Goal: Task Accomplishment & Management: Manage account settings

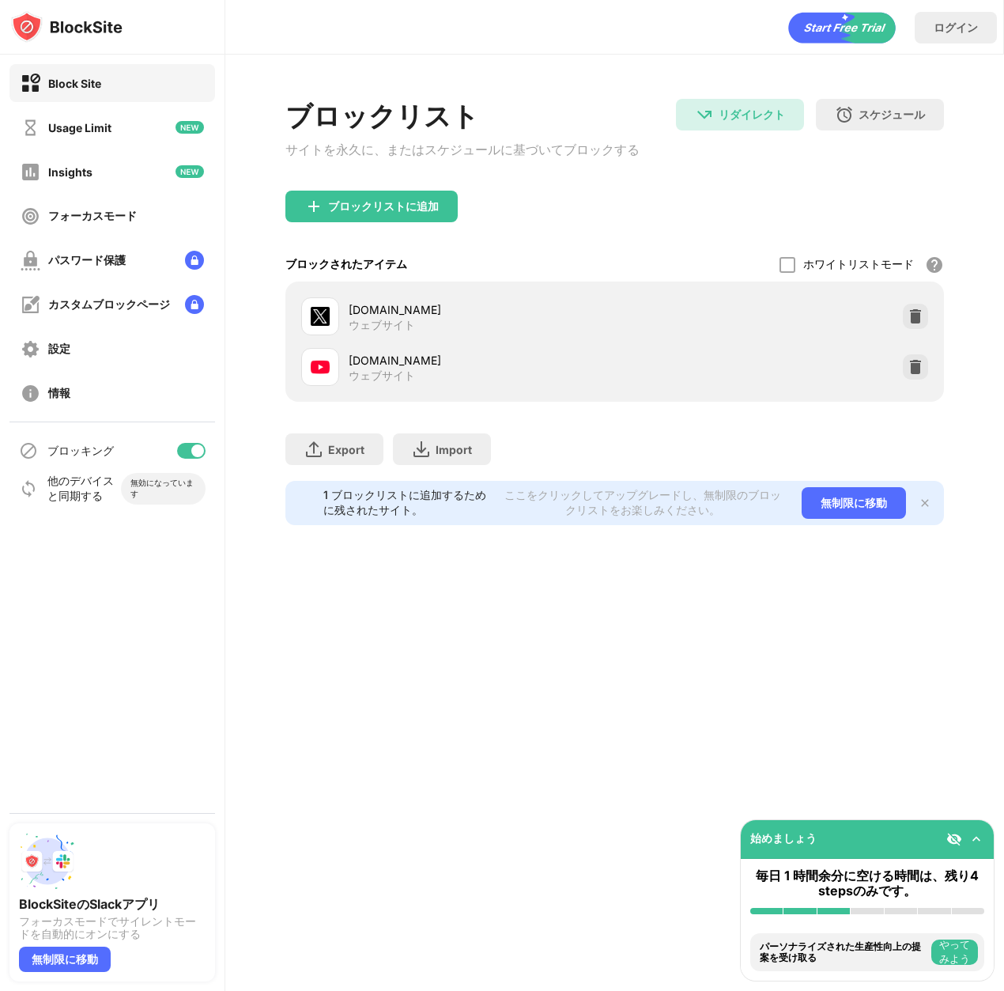
click at [202, 448] on div at bounding box center [197, 450] width 13 height 13
click at [205, 445] on div "ブロッキング" at bounding box center [112, 451] width 206 height 38
click at [202, 445] on div at bounding box center [191, 451] width 28 height 16
click at [195, 452] on div at bounding box center [197, 450] width 13 height 13
drag, startPoint x: 186, startPoint y: 445, endPoint x: 201, endPoint y: 424, distance: 26.1
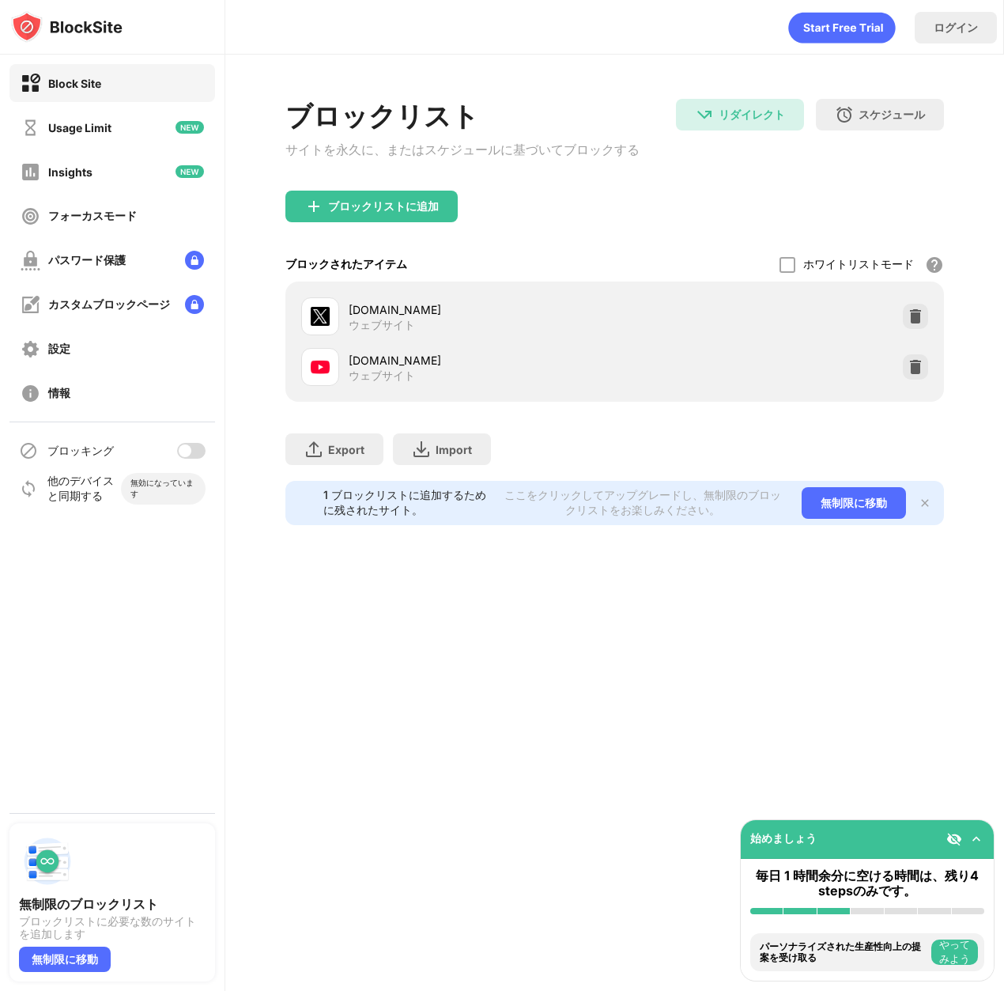
click at [186, 445] on div at bounding box center [185, 450] width 13 height 13
